Goal: Transaction & Acquisition: Purchase product/service

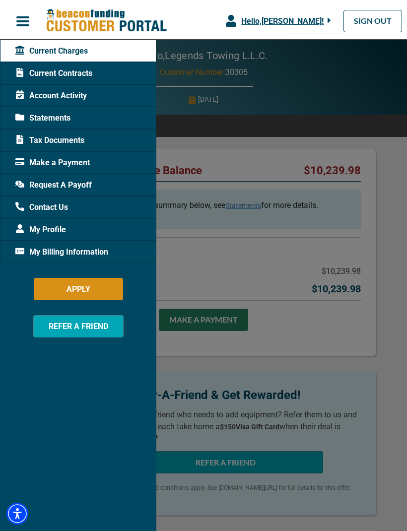
click at [367, 241] on div at bounding box center [203, 265] width 407 height 531
click at [192, 332] on div at bounding box center [203, 265] width 407 height 531
click at [39, 162] on span "Make a Payment" at bounding box center [52, 163] width 74 height 12
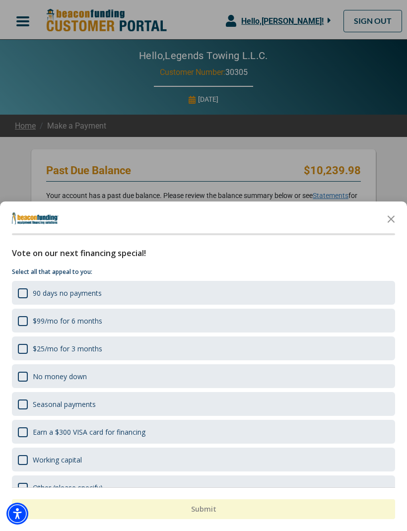
click at [390, 220] on polygon "Close the survey" at bounding box center [391, 218] width 7 height 7
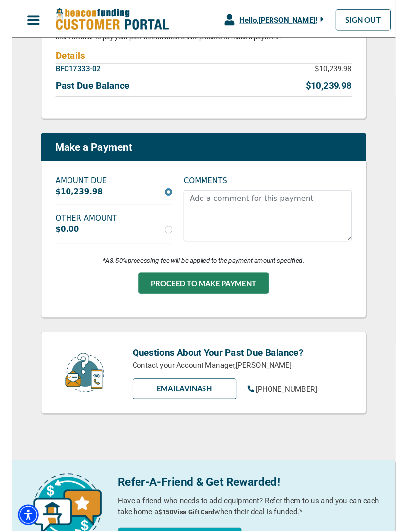
scroll to position [169, 0]
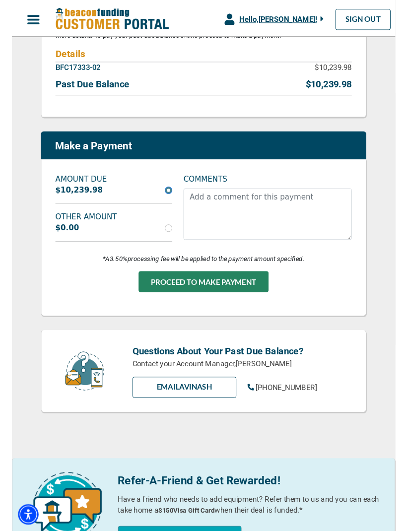
click at [168, 239] on input "radio" at bounding box center [166, 243] width 8 height 8
radio input "true"
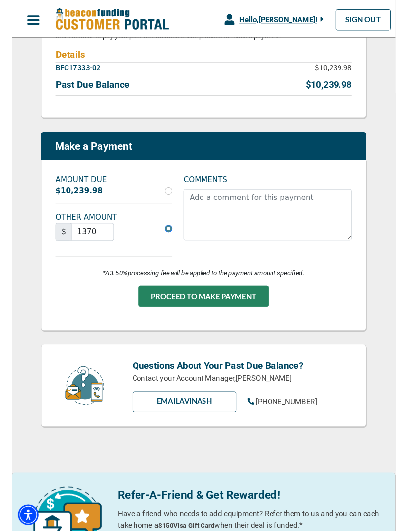
type input "1370"
click at [240, 319] on button "PROCEED TO MAKE PAYMENT" at bounding box center [204, 314] width 138 height 22
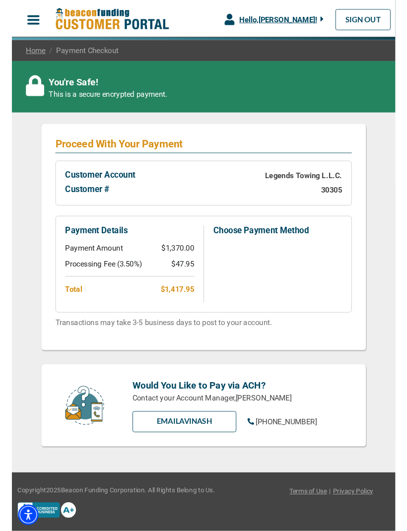
scroll to position [105, 0]
